Goal: Task Accomplishment & Management: Use online tool/utility

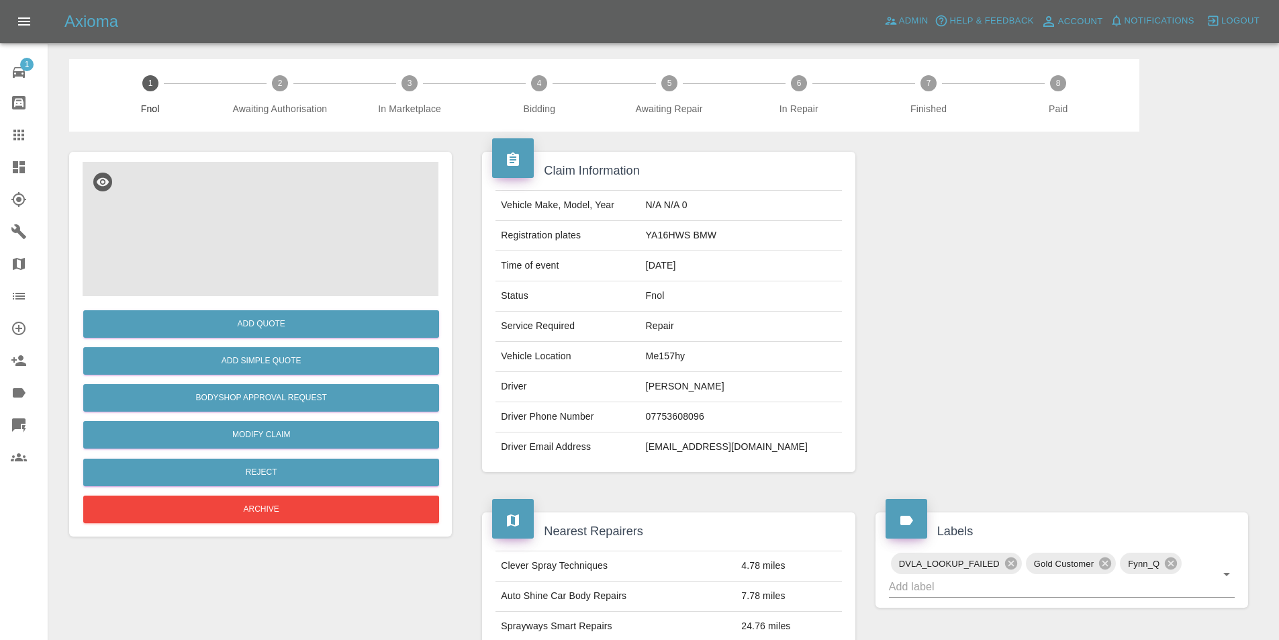
click at [239, 214] on img at bounding box center [261, 229] width 356 height 134
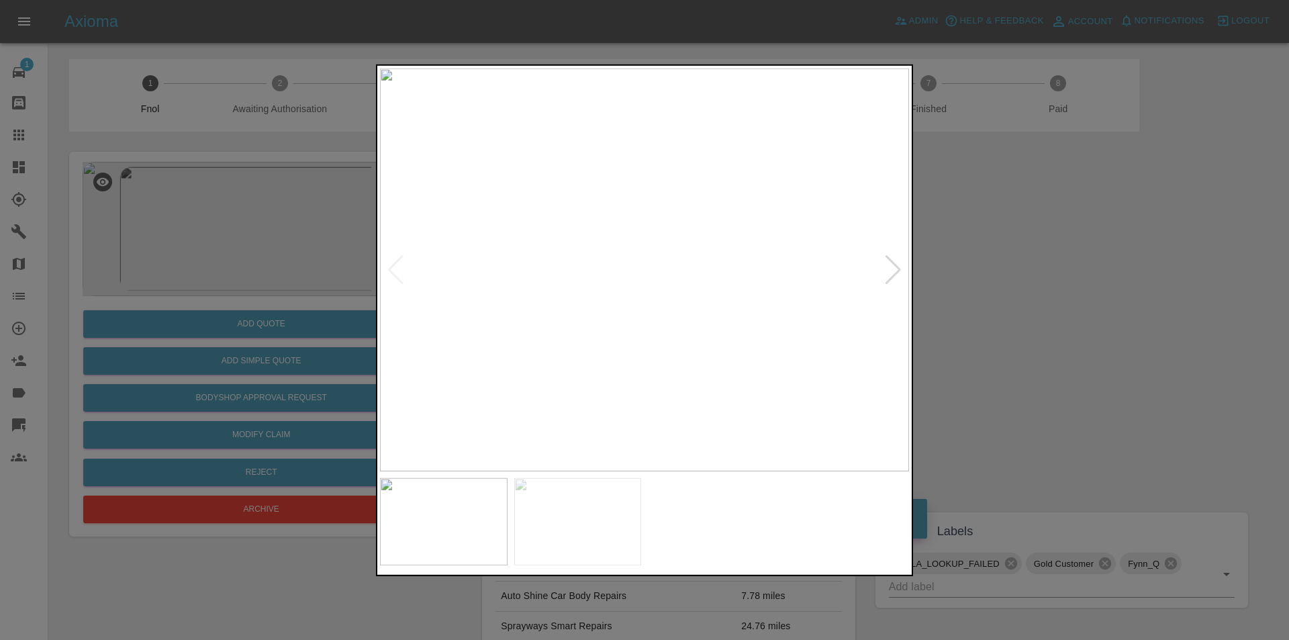
click at [895, 273] on div at bounding box center [893, 269] width 18 height 30
click at [891, 275] on img at bounding box center [644, 269] width 529 height 403
click at [669, 189] on img at bounding box center [644, 269] width 529 height 403
click at [656, 183] on img at bounding box center [644, 269] width 529 height 403
click at [895, 273] on img at bounding box center [644, 269] width 529 height 403
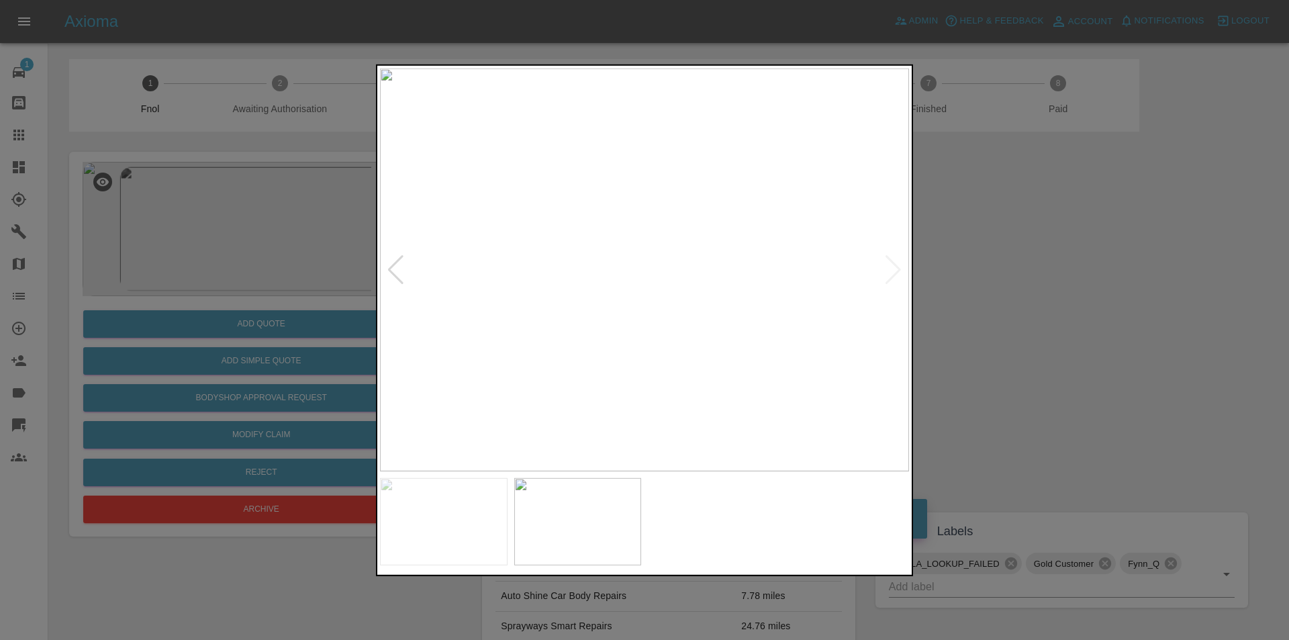
drag, startPoint x: 987, startPoint y: 190, endPoint x: 977, endPoint y: 17, distance: 172.8
click at [990, 177] on div at bounding box center [644, 320] width 1289 height 640
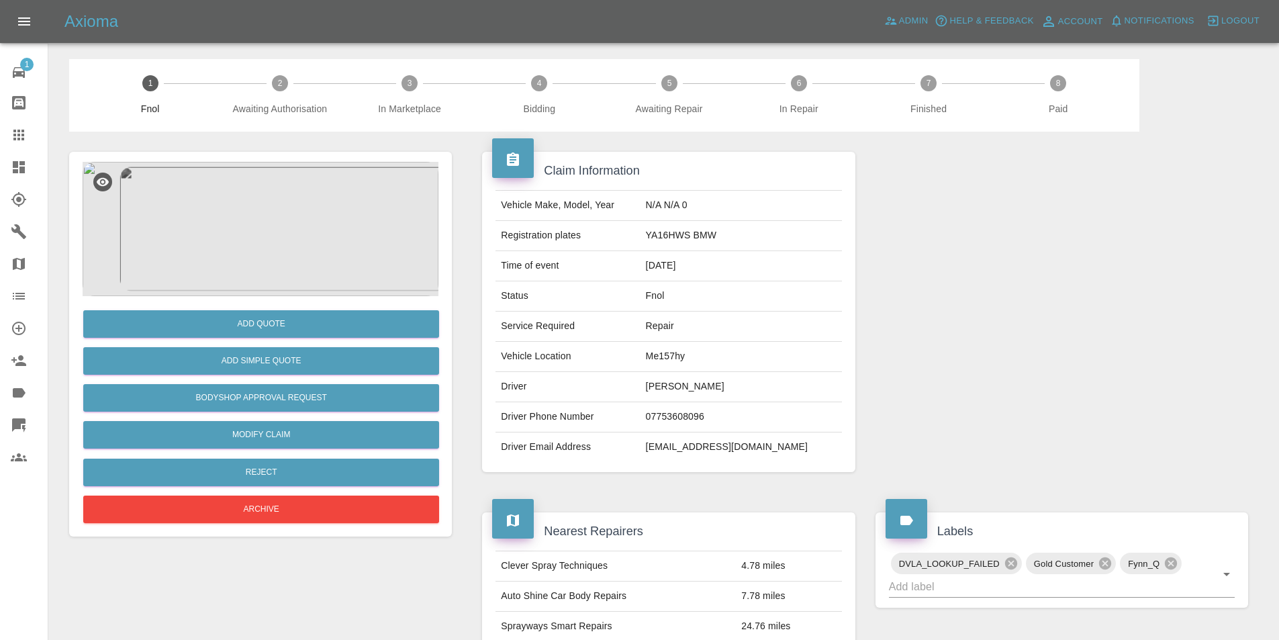
click at [231, 195] on img at bounding box center [261, 229] width 356 height 134
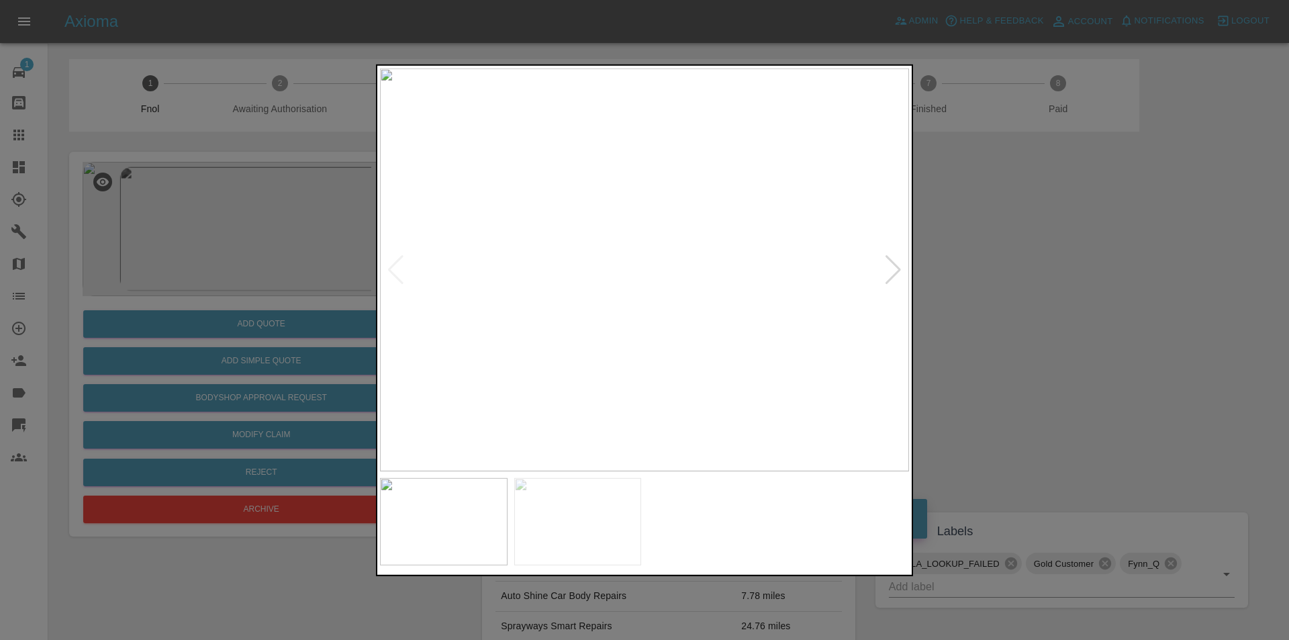
click at [899, 268] on div at bounding box center [893, 269] width 18 height 30
click at [658, 255] on img at bounding box center [644, 269] width 529 height 403
click at [657, 255] on img at bounding box center [604, 312] width 1587 height 1209
click at [657, 254] on img at bounding box center [604, 312] width 1587 height 1209
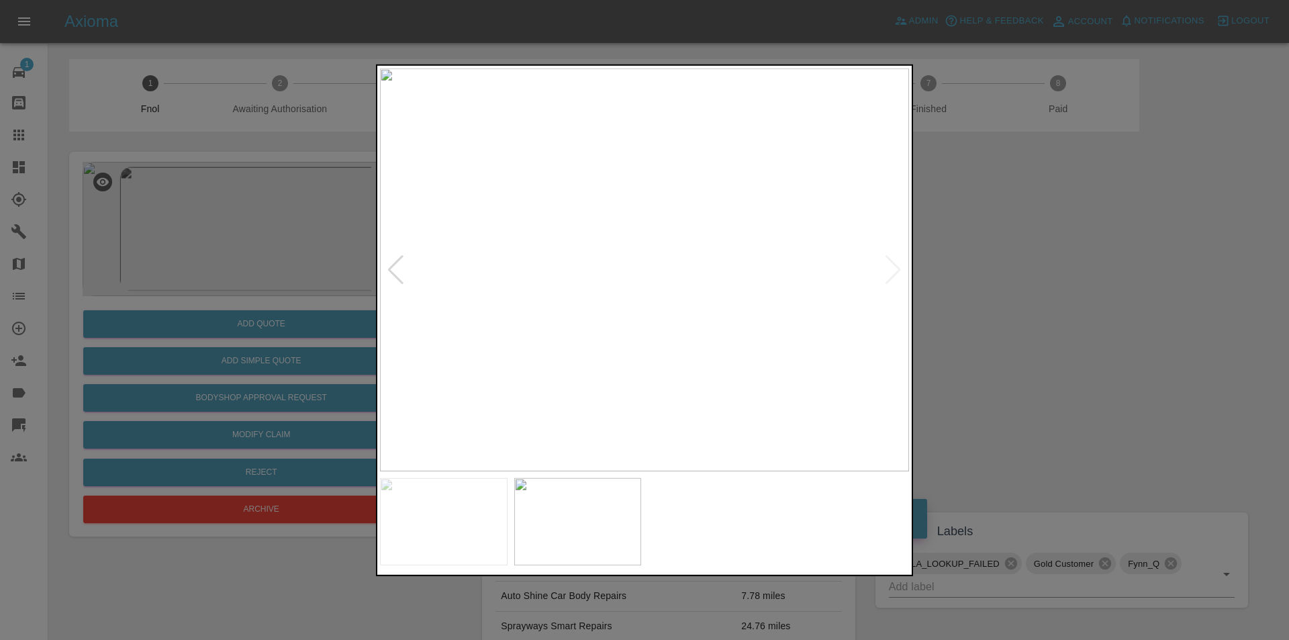
click at [393, 265] on div at bounding box center [396, 269] width 18 height 30
click at [393, 265] on img at bounding box center [644, 269] width 529 height 403
click at [612, 309] on img at bounding box center [644, 269] width 529 height 403
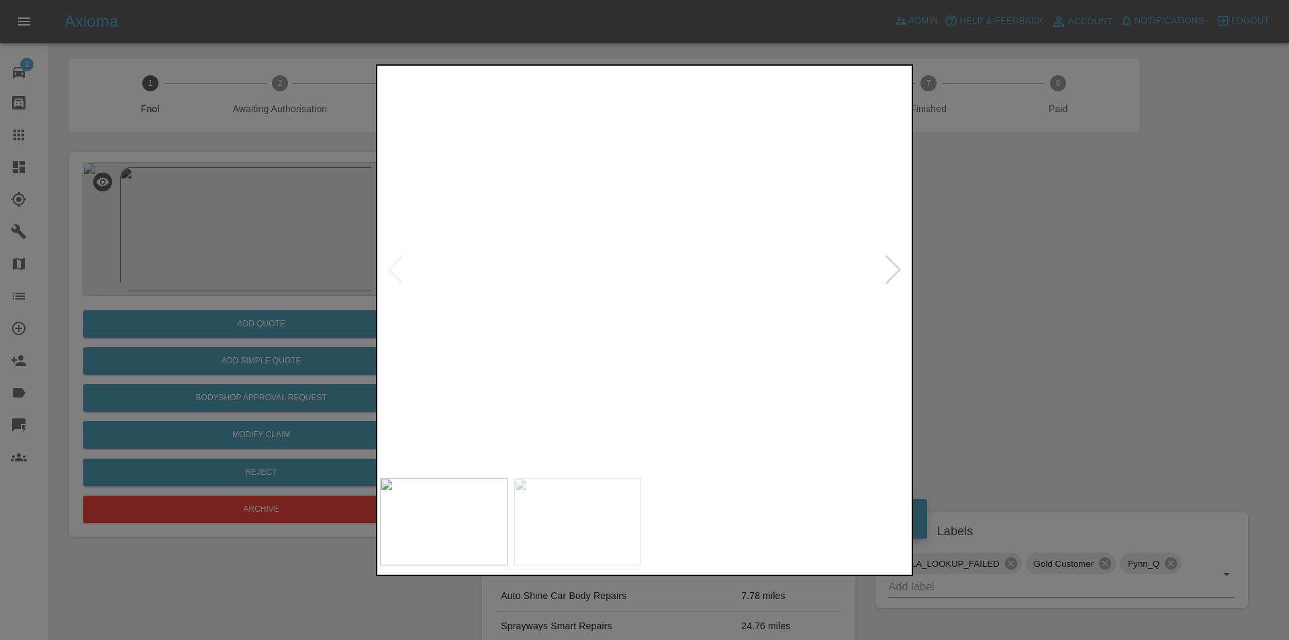
click at [628, 303] on img at bounding box center [741, 151] width 1587 height 1209
click at [629, 303] on img at bounding box center [741, 151] width 1587 height 1209
click at [546, 220] on img at bounding box center [644, 269] width 529 height 403
click at [546, 218] on img at bounding box center [940, 417] width 1587 height 1209
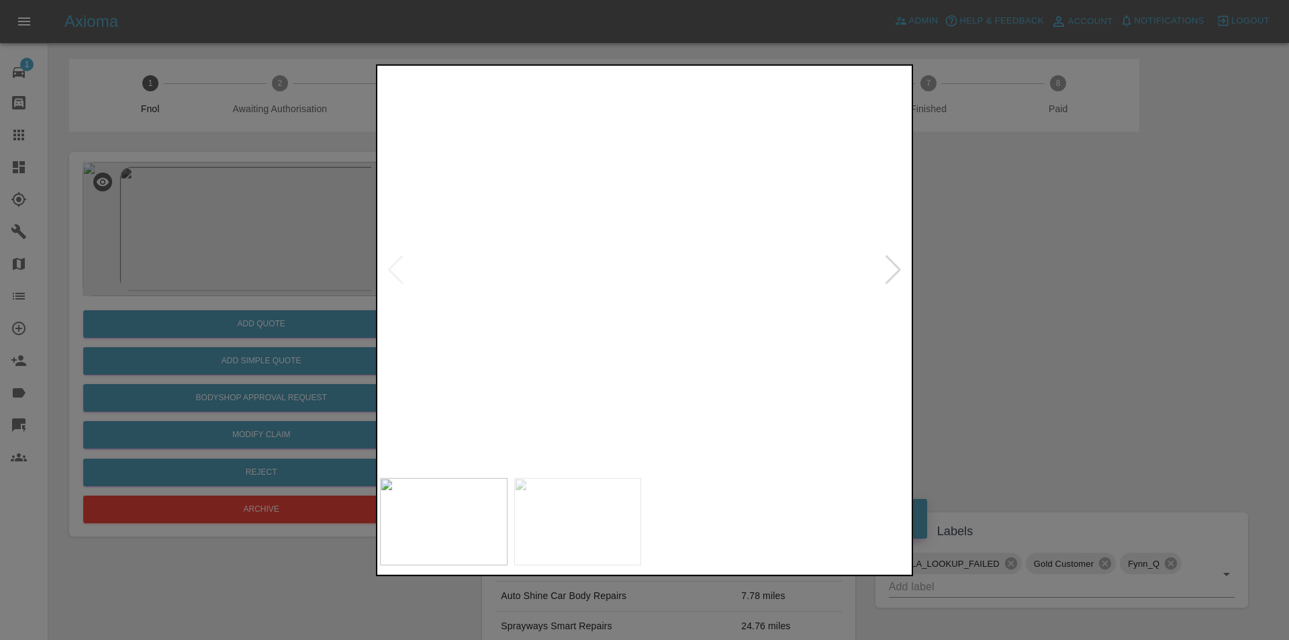
click at [548, 217] on img at bounding box center [940, 417] width 1587 height 1209
drag, startPoint x: 1091, startPoint y: 241, endPoint x: 803, endPoint y: 286, distance: 292.1
click at [1090, 241] on div at bounding box center [644, 320] width 1289 height 640
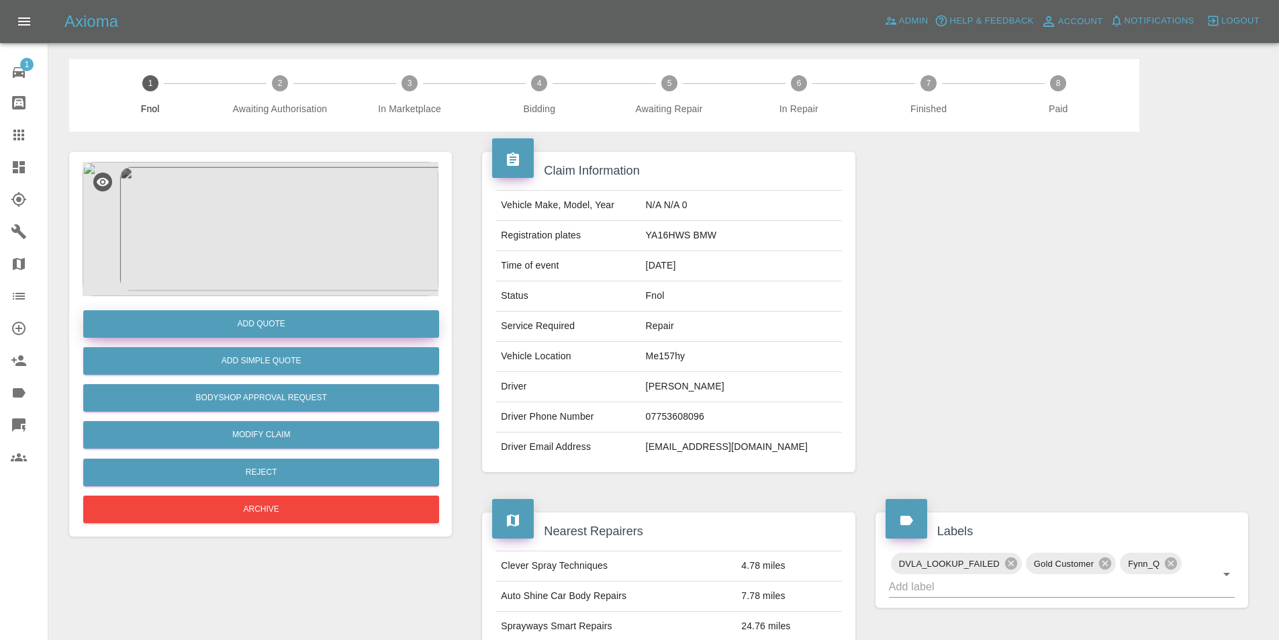
click at [289, 318] on button "Add Quote" at bounding box center [261, 324] width 356 height 28
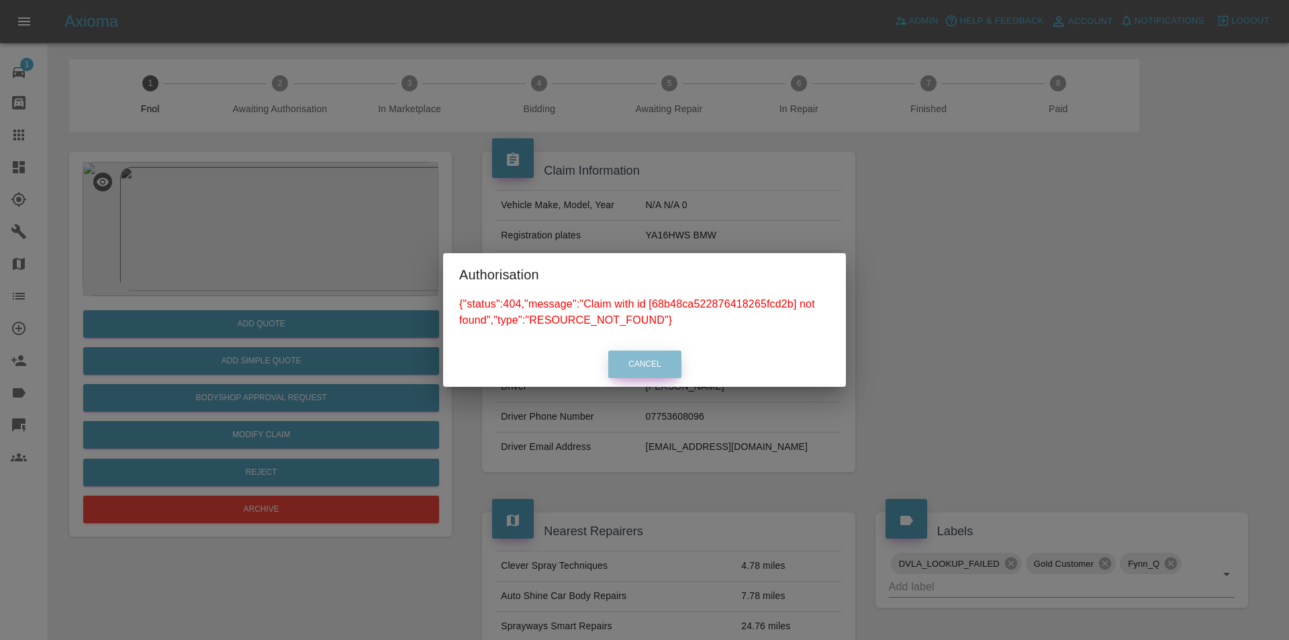
click at [645, 368] on button "Cancel" at bounding box center [644, 364] width 73 height 28
